Goal: Information Seeking & Learning: Learn about a topic

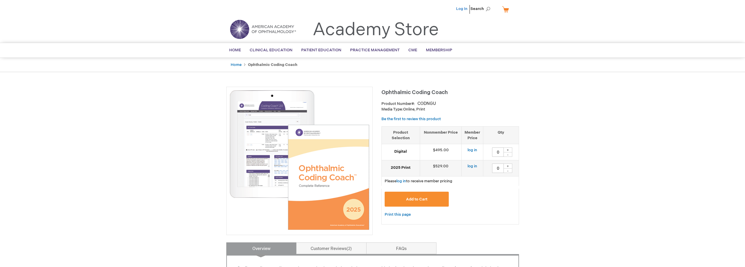
click at [464, 6] on link "Log In" at bounding box center [461, 8] width 11 height 5
click at [486, 8] on span "Search" at bounding box center [482, 9] width 22 height 12
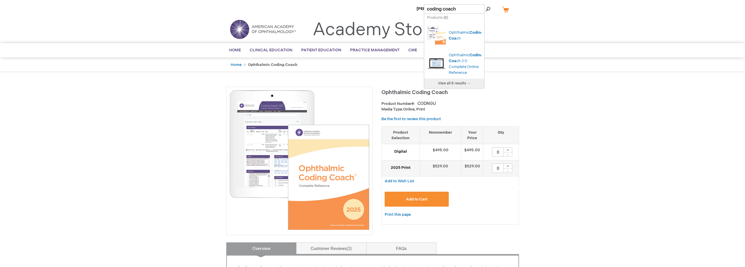
type input "coding coach"
click at [486, 4] on button "Search" at bounding box center [488, 8] width 5 height 9
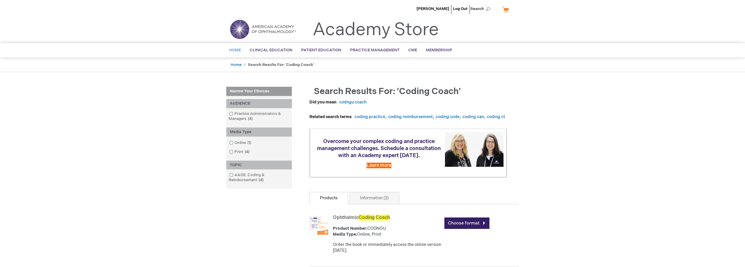
click at [235, 47] on link "Home" at bounding box center [235, 50] width 21 height 14
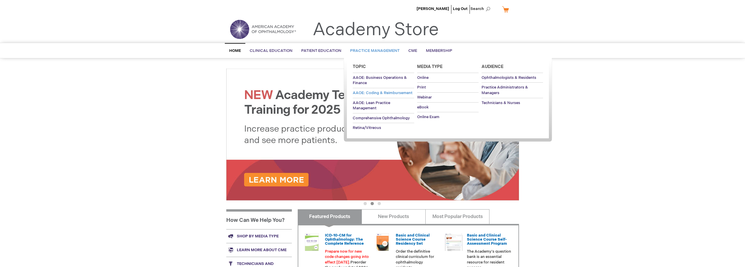
click at [367, 92] on span "AAOE: Coding & Reimbursement" at bounding box center [383, 93] width 60 height 5
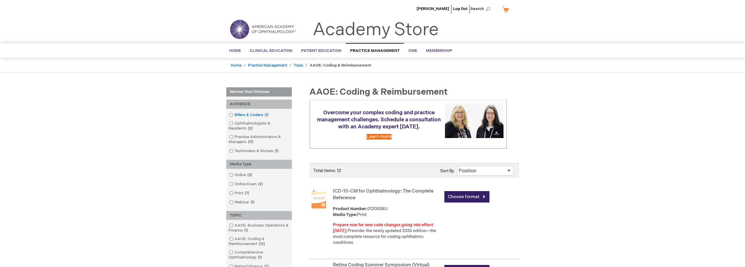
click at [249, 114] on link "Billers & Coders 1 item" at bounding box center [249, 115] width 43 height 6
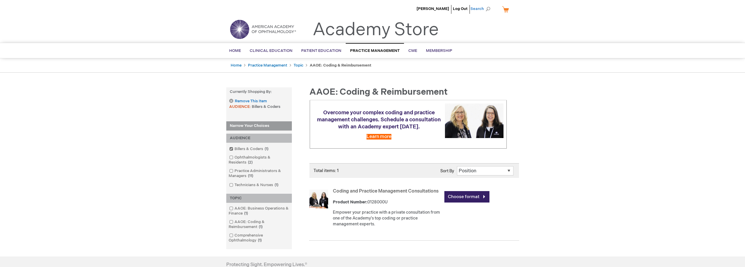
click at [489, 6] on span "Search" at bounding box center [482, 9] width 22 height 12
click at [232, 51] on span "Home" at bounding box center [235, 50] width 12 height 5
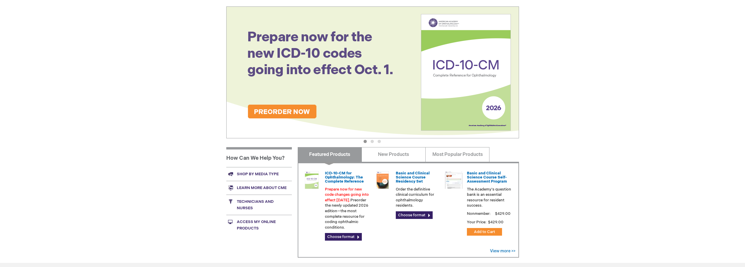
scroll to position [146, 0]
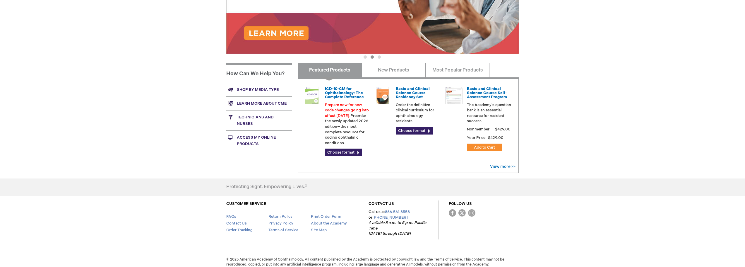
click at [243, 139] on link "Access My Online Products" at bounding box center [259, 140] width 66 height 20
